Goal: Navigation & Orientation: Find specific page/section

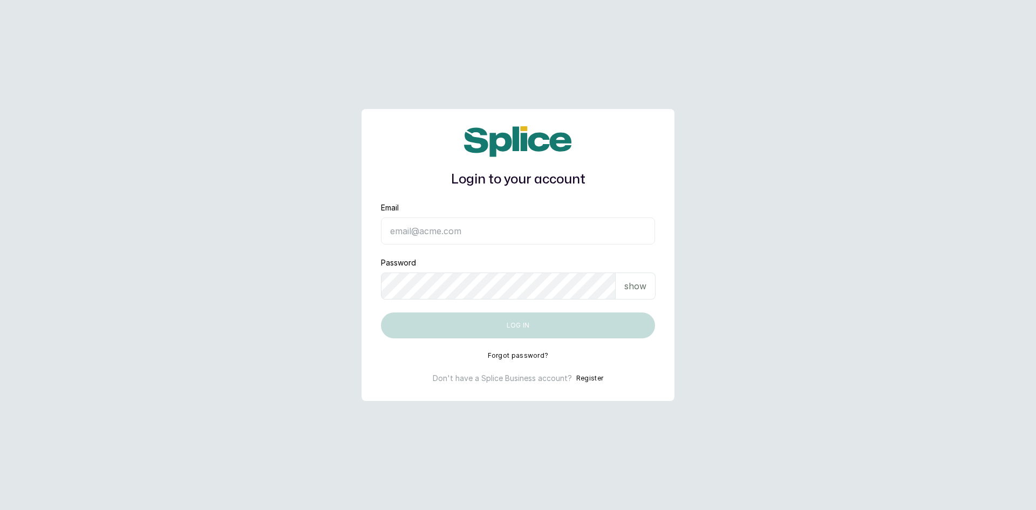
click at [464, 231] on input "Email" at bounding box center [518, 230] width 274 height 27
type input "[EMAIL_ADDRESS][DOMAIN_NAME]"
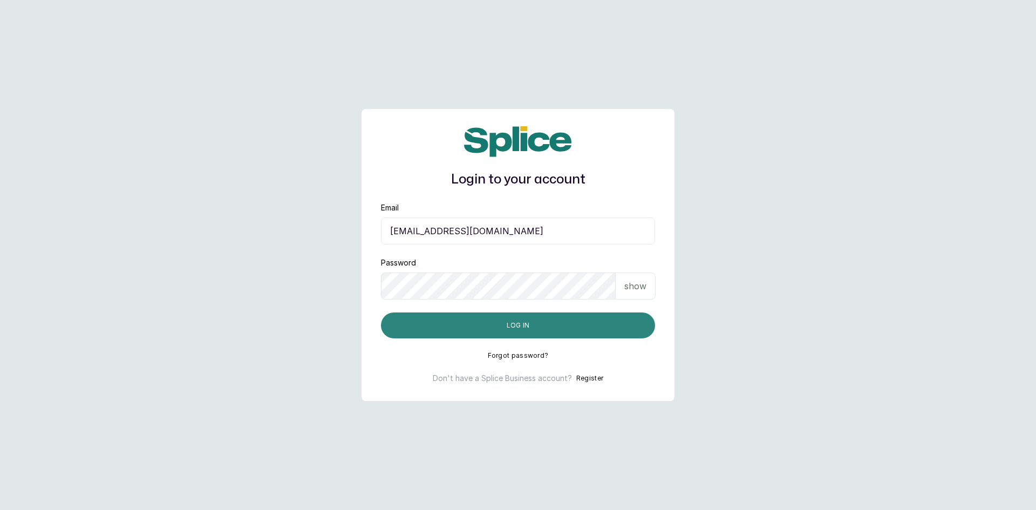
click at [471, 330] on button "Log in" at bounding box center [518, 325] width 274 height 26
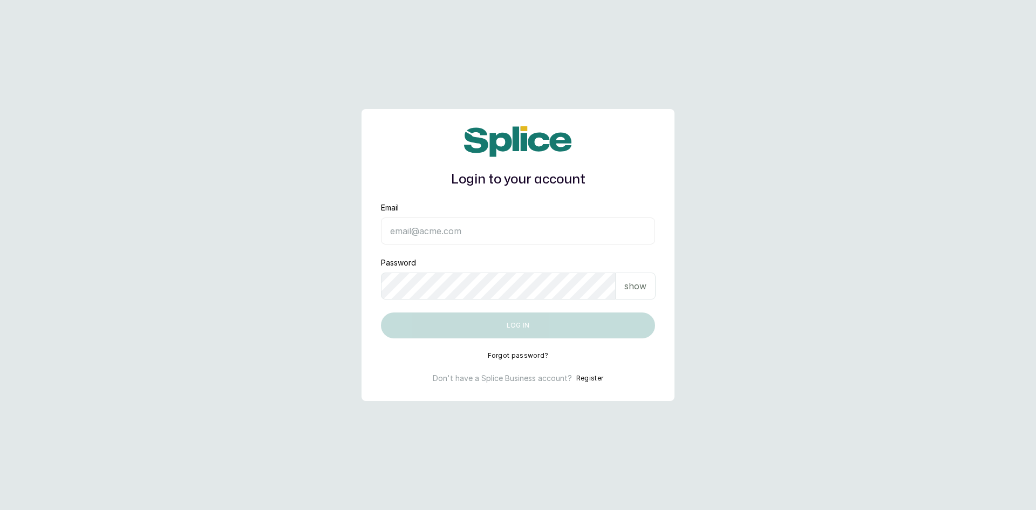
type input "[EMAIL_ADDRESS][DOMAIN_NAME]"
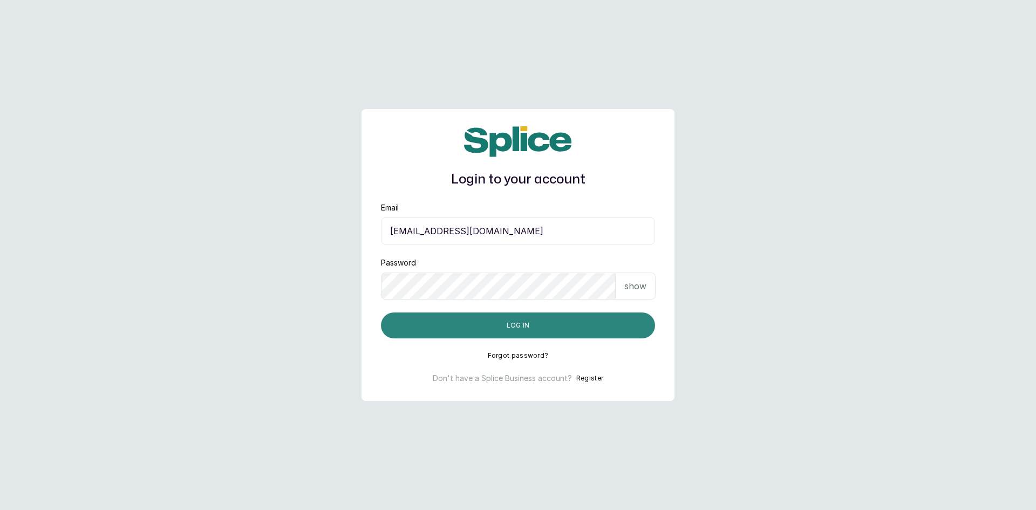
click at [482, 332] on button "Log in" at bounding box center [518, 325] width 274 height 26
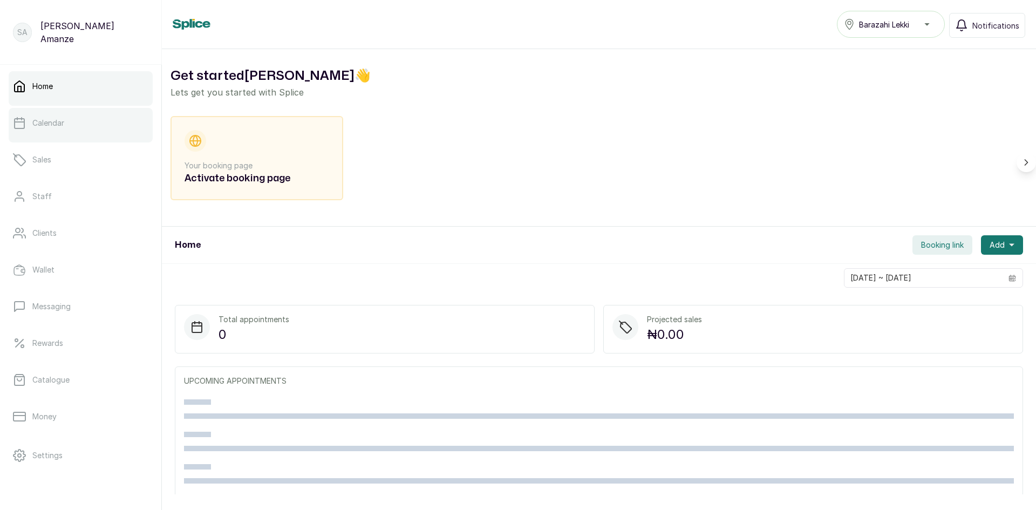
click at [73, 114] on link "Calendar" at bounding box center [81, 123] width 144 height 30
